Goal: Navigation & Orientation: Go to known website

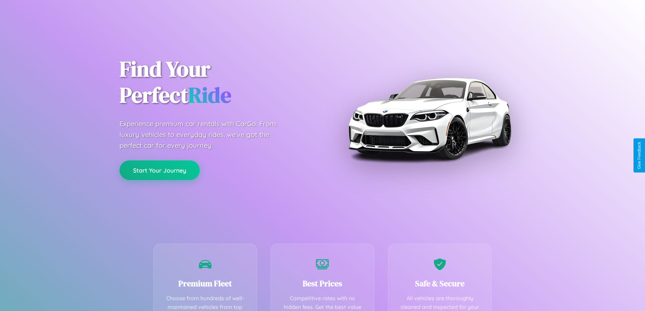
click at [160, 170] on button "Start Your Journey" at bounding box center [160, 171] width 80 height 20
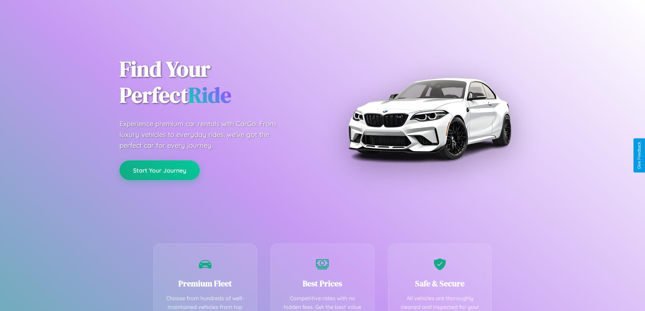
click at [160, 170] on button "Start Your Journey" at bounding box center [160, 171] width 80 height 20
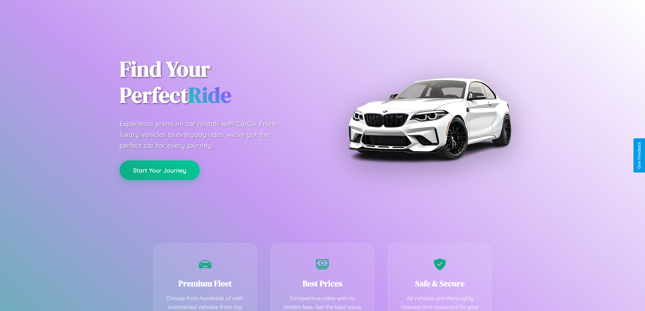
click at [160, 170] on button "Start Your Journey" at bounding box center [160, 171] width 80 height 20
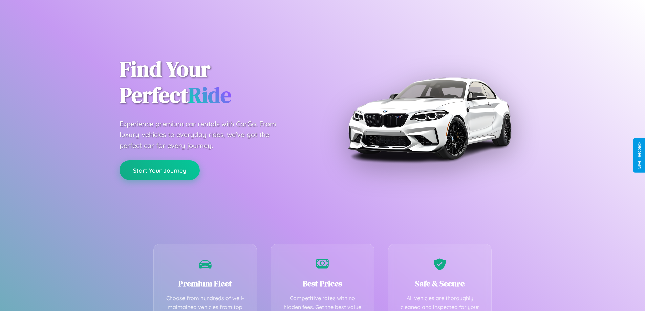
click at [160, 170] on button "Start Your Journey" at bounding box center [160, 171] width 80 height 20
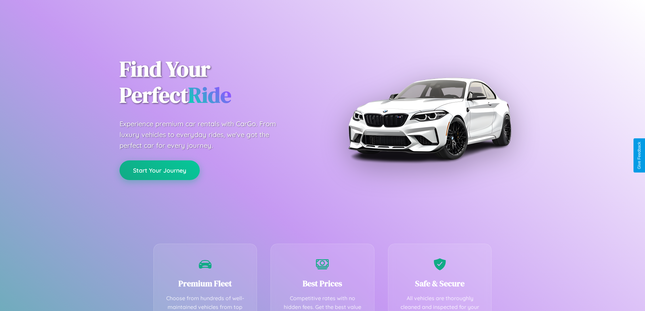
click at [160, 170] on button "Start Your Journey" at bounding box center [160, 171] width 80 height 20
